Goal: Task Accomplishment & Management: Manage account settings

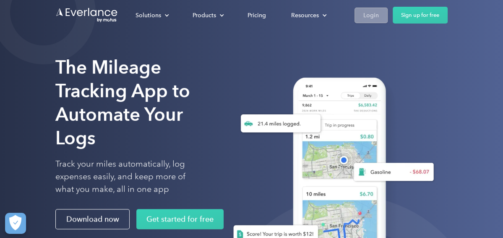
drag, startPoint x: 376, startPoint y: 15, endPoint x: 424, endPoint y: 102, distance: 98.8
click at [376, 15] on div "Login" at bounding box center [371, 15] width 16 height 10
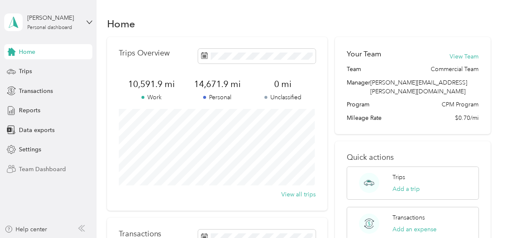
click at [36, 165] on span "Team Dashboard" at bounding box center [42, 169] width 47 height 9
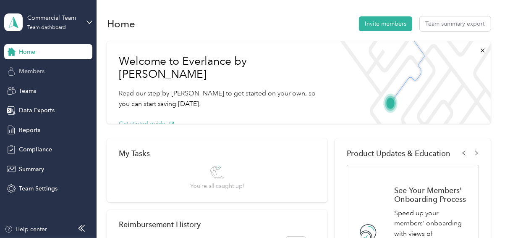
click at [35, 71] on span "Members" at bounding box center [32, 71] width 26 height 9
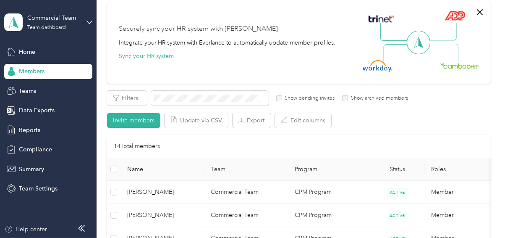
scroll to position [79, 0]
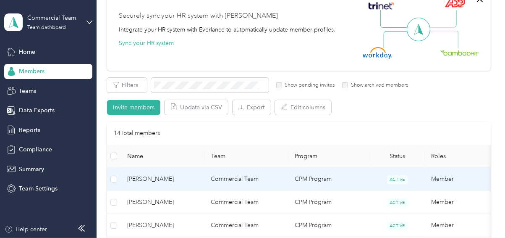
click at [134, 180] on span "[PERSON_NAME]" at bounding box center [162, 178] width 71 height 9
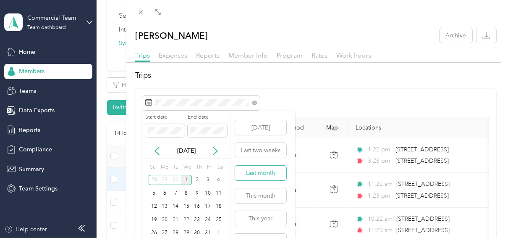
click at [261, 170] on button "Last month" at bounding box center [260, 172] width 51 height 15
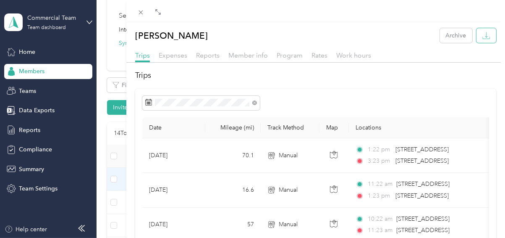
click at [476, 41] on button "button" at bounding box center [486, 35] width 20 height 15
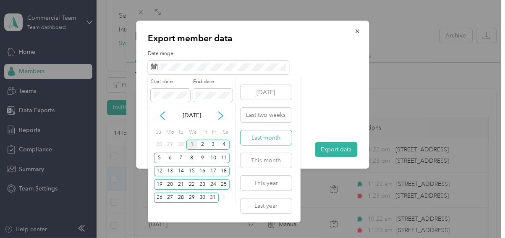
click at [267, 136] on button "Last month" at bounding box center [266, 137] width 51 height 15
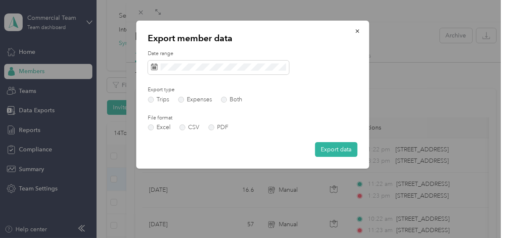
click at [333, 152] on button "Export data" at bounding box center [336, 149] width 42 height 15
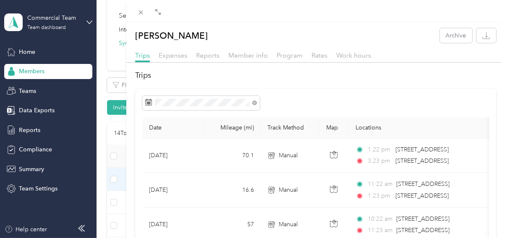
drag, startPoint x: 178, startPoint y: 57, endPoint x: 215, endPoint y: 110, distance: 65.4
click at [178, 57] on span "Expenses" at bounding box center [173, 55] width 29 height 8
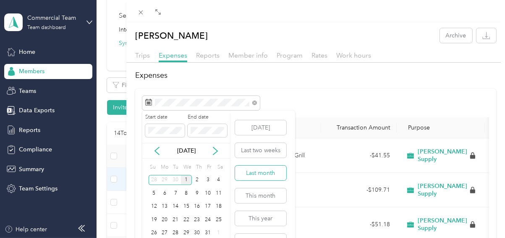
click at [253, 170] on button "Last month" at bounding box center [260, 172] width 51 height 15
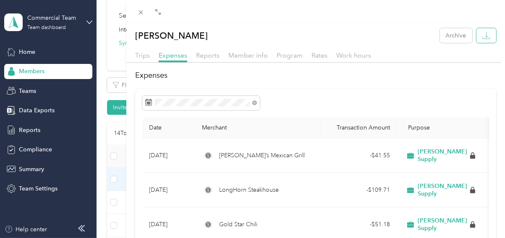
click at [482, 33] on icon "button" at bounding box center [486, 35] width 8 height 8
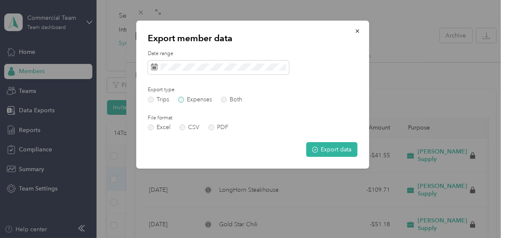
click at [184, 100] on label "Expenses" at bounding box center [195, 100] width 34 height 6
click at [212, 127] on label "PDF" at bounding box center [218, 127] width 20 height 6
click at [324, 152] on button "Export data" at bounding box center [331, 149] width 51 height 15
